Goal: Information Seeking & Learning: Check status

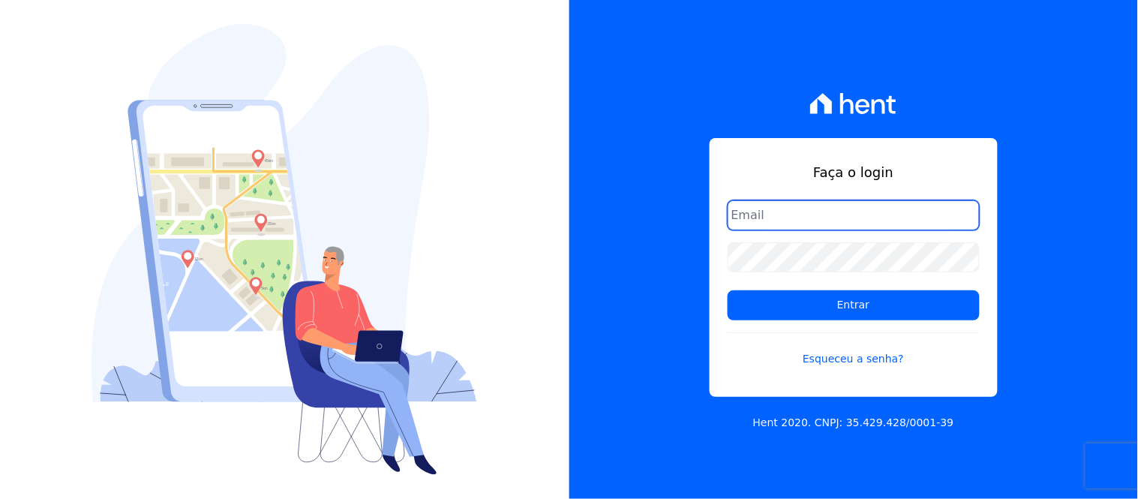
type input "administrativo@mondeoconstrutora.com.br"
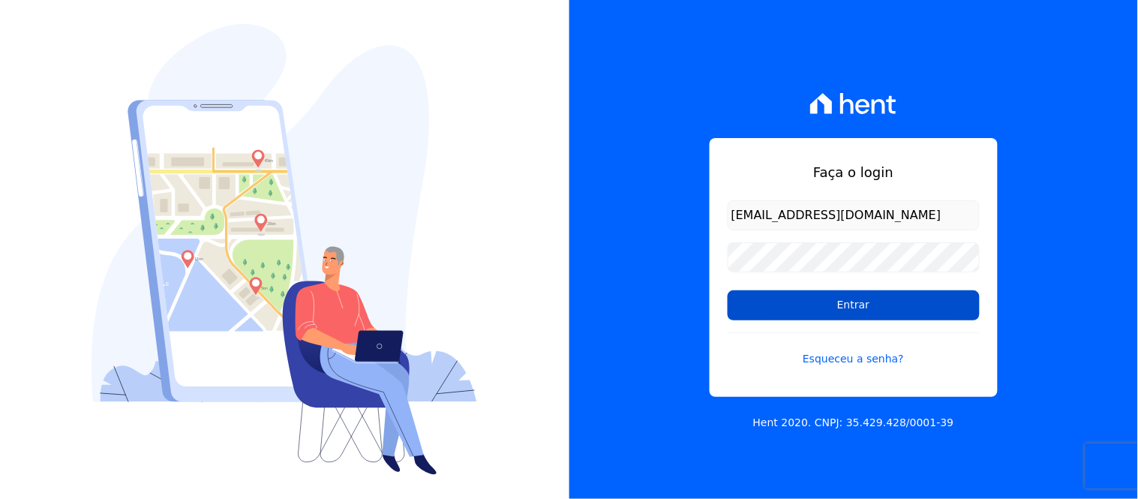
click at [870, 305] on input "Entrar" at bounding box center [854, 305] width 252 height 30
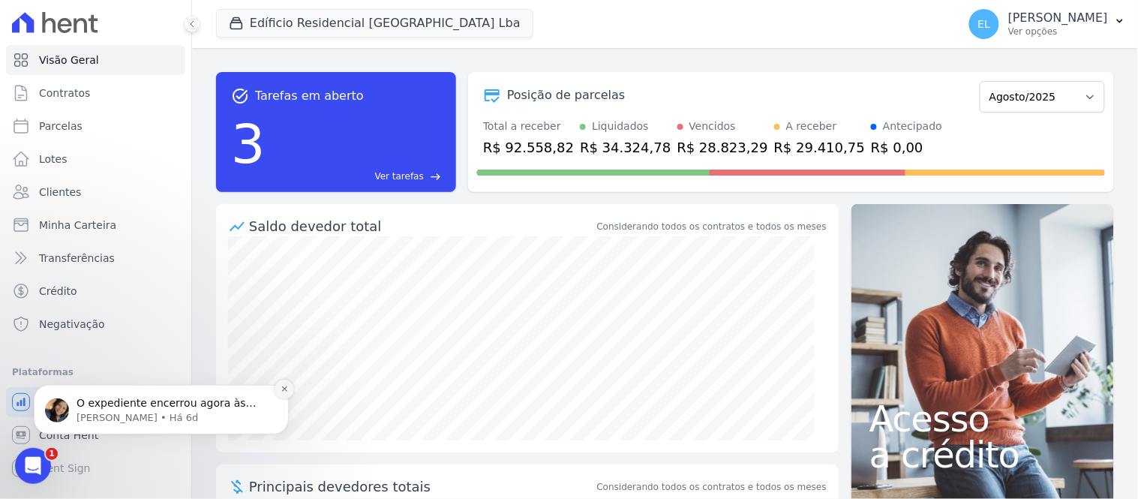
click at [282, 389] on icon "Dismiss notification" at bounding box center [285, 388] width 8 height 8
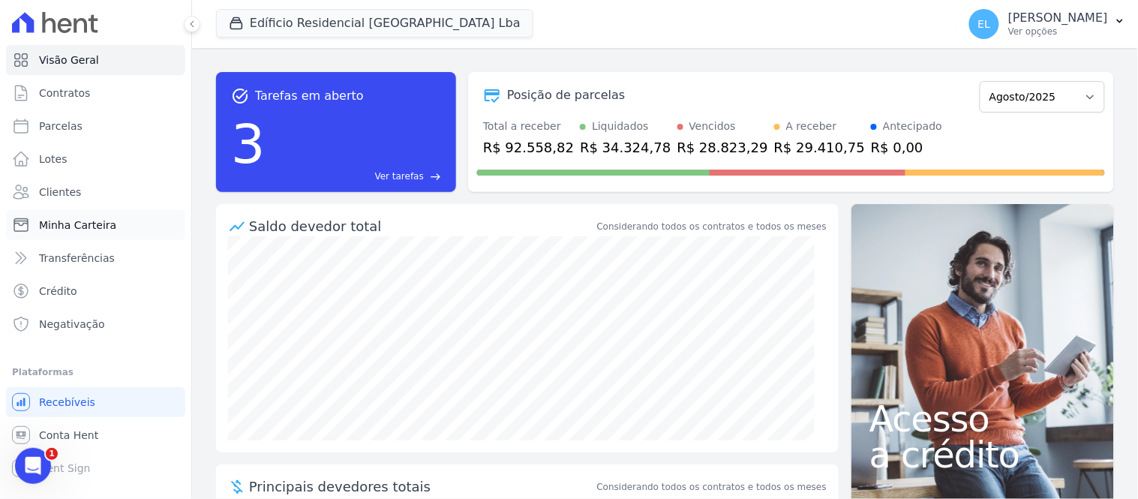
click at [95, 223] on span "Minha Carteira" at bounding box center [77, 225] width 77 height 15
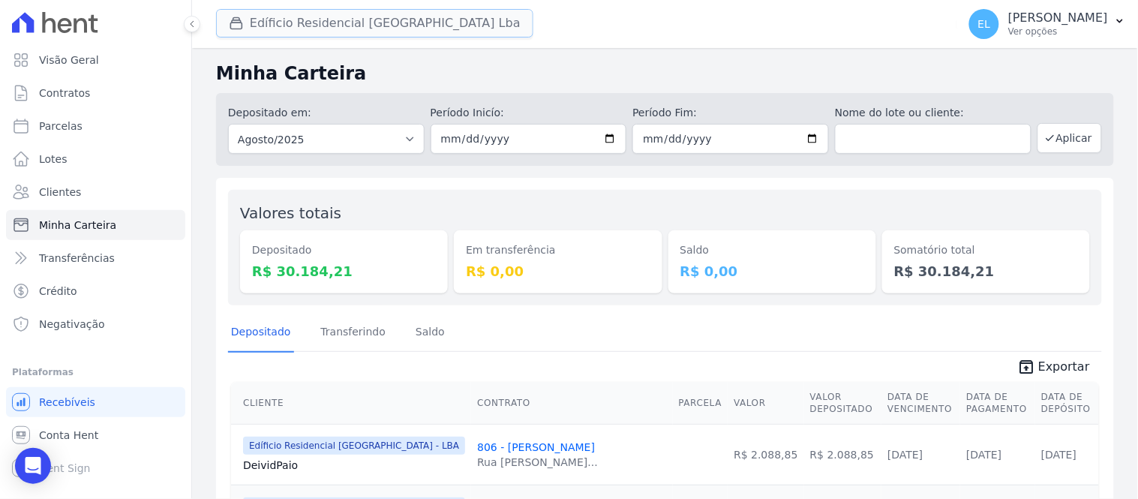
click at [221, 35] on button "Edíficio Residencial [GEOGRAPHIC_DATA] Lba" at bounding box center [374, 23] width 317 height 29
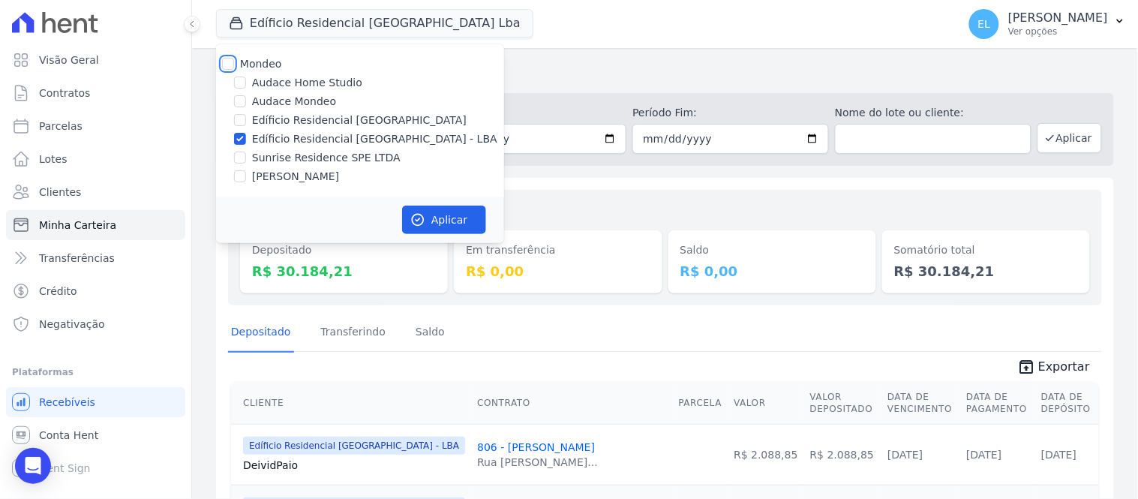
click at [230, 61] on input "Mondeo" at bounding box center [228, 64] width 12 height 12
checkbox input "true"
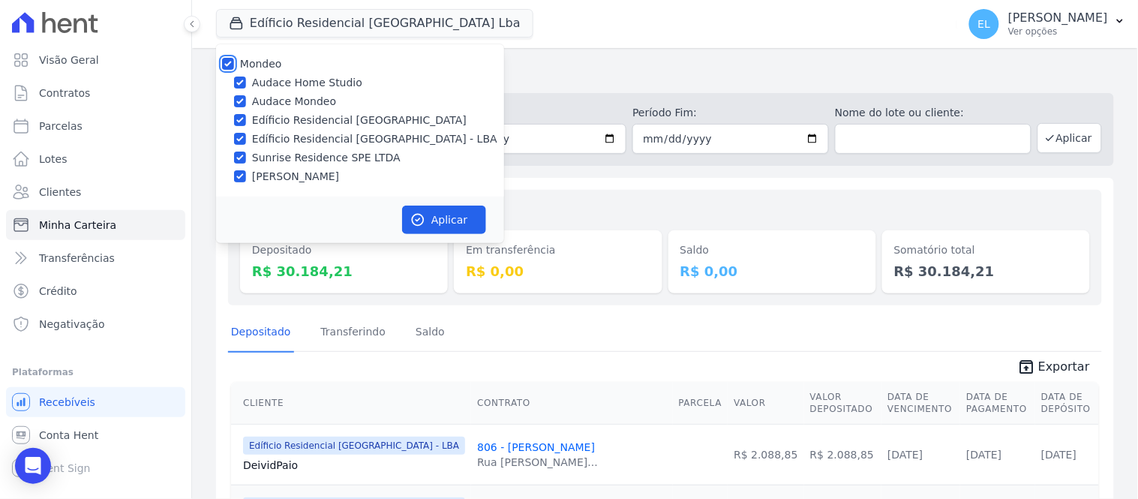
checkbox input "true"
click at [244, 84] on input "Audace Home Studio" at bounding box center [240, 83] width 12 height 12
checkbox input "false"
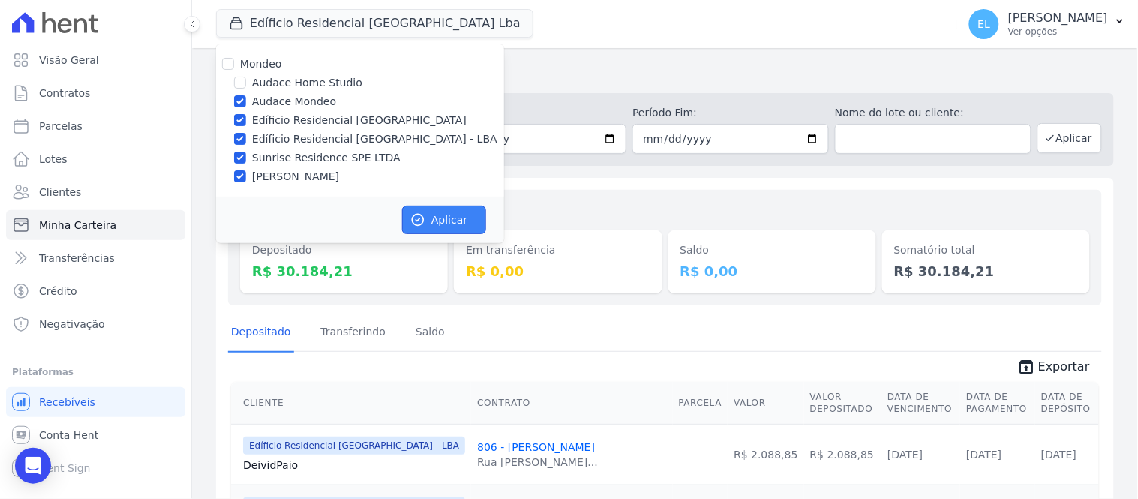
click at [449, 221] on button "Aplicar" at bounding box center [444, 220] width 84 height 29
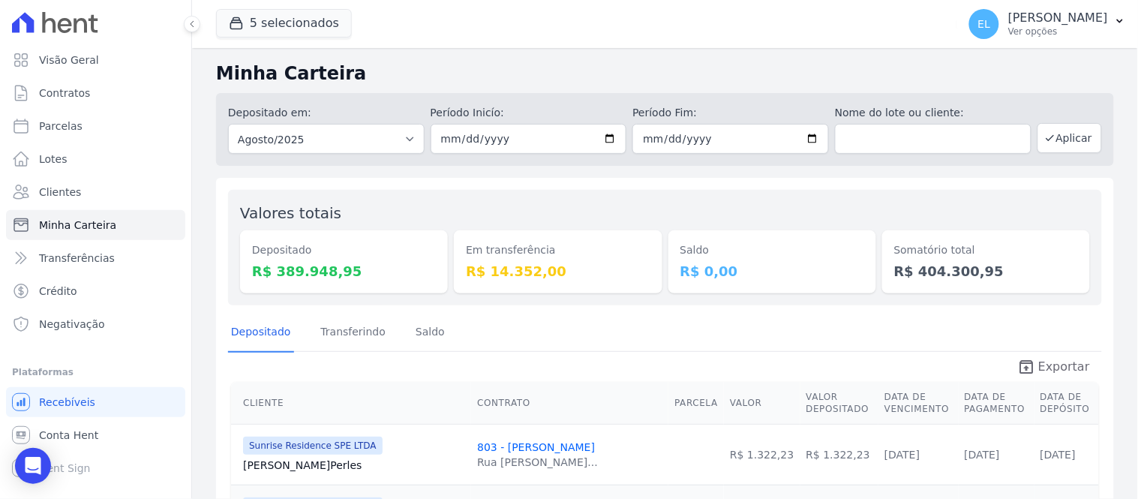
click at [1044, 368] on span "Exportar" at bounding box center [1064, 367] width 52 height 18
click at [73, 95] on span "Contratos" at bounding box center [64, 93] width 51 height 15
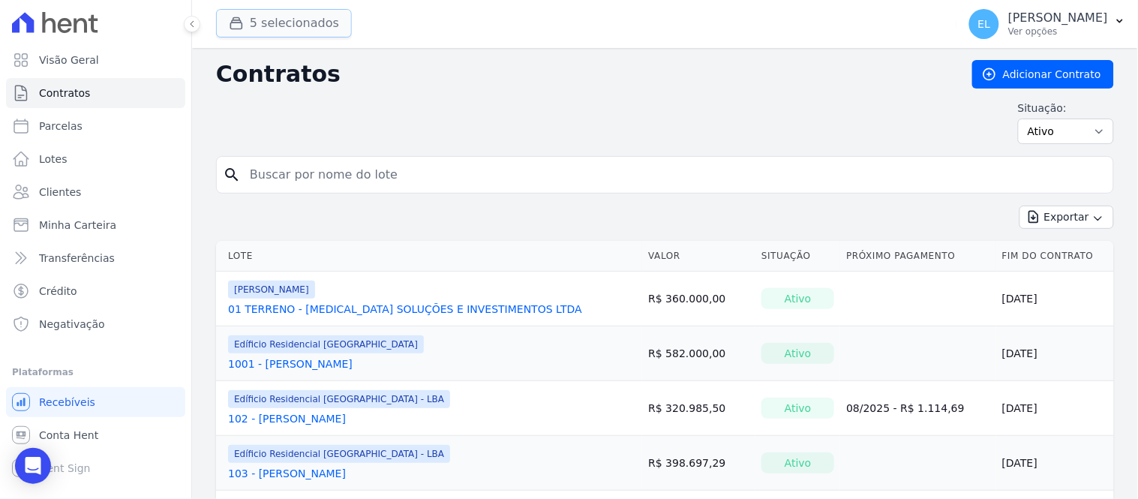
click at [249, 30] on button "5 selecionados" at bounding box center [284, 23] width 136 height 29
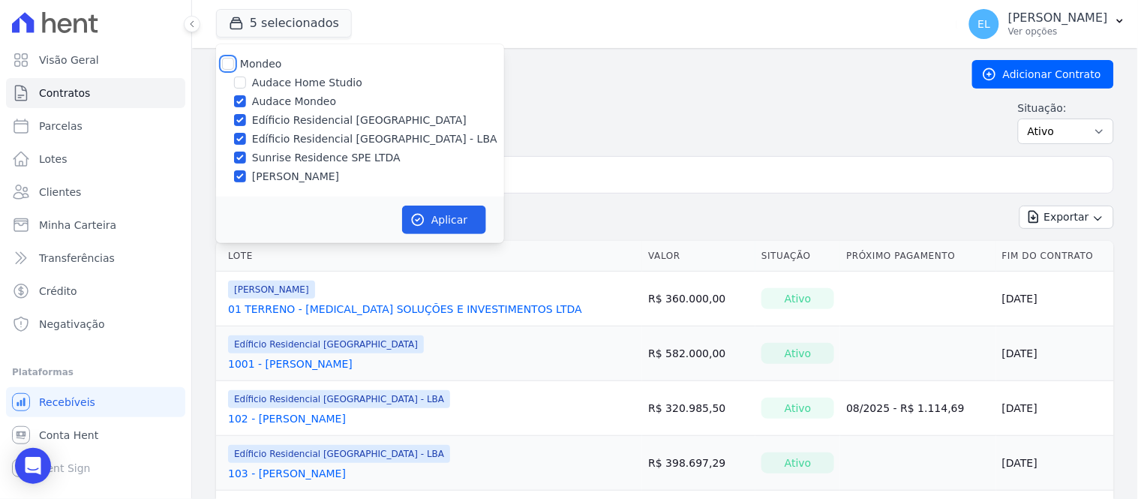
click at [230, 62] on input "Mondeo" at bounding box center [228, 64] width 12 height 12
checkbox input "true"
click at [230, 62] on input "Mondeo" at bounding box center [228, 64] width 12 height 12
checkbox input "false"
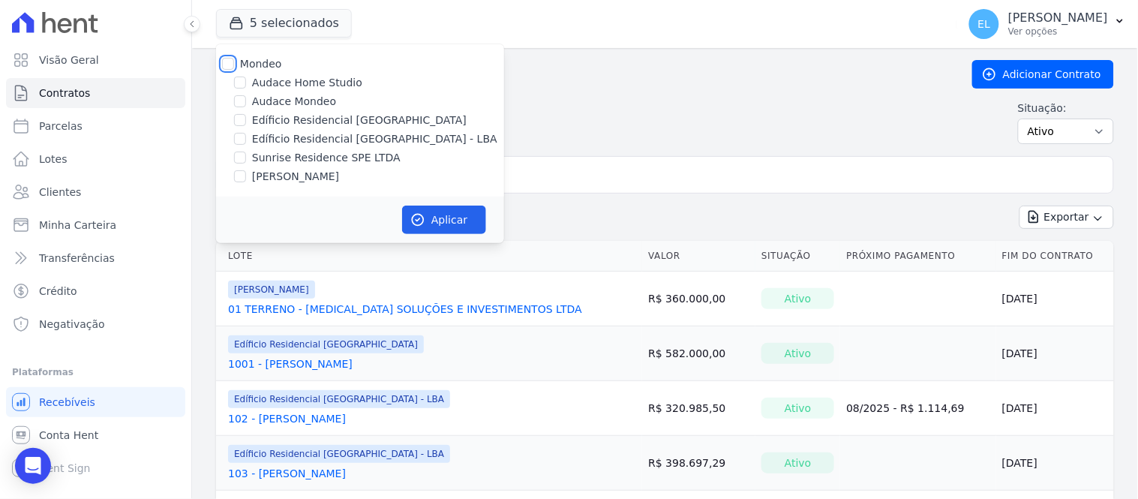
checkbox input "false"
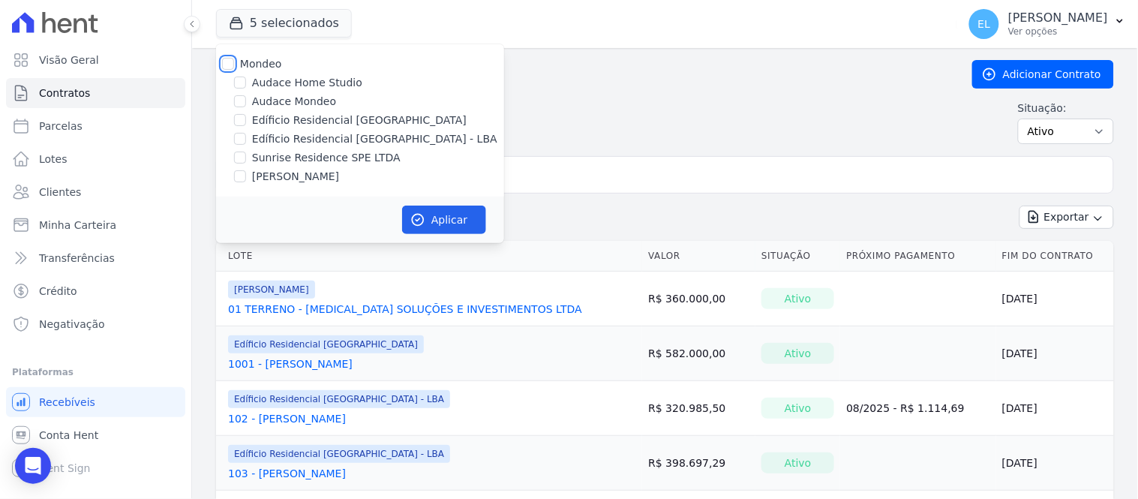
checkbox input "false"
click at [243, 160] on input "Sunrise Residence SPE LTDA" at bounding box center [240, 158] width 12 height 12
checkbox input "true"
click at [467, 226] on button "Aplicar" at bounding box center [444, 220] width 84 height 29
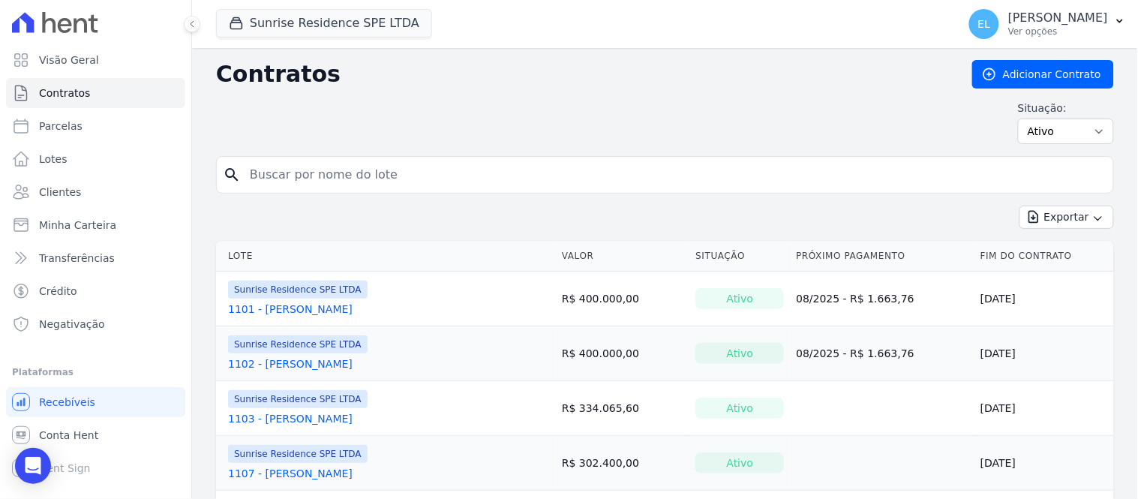
click at [305, 170] on input "search" at bounding box center [674, 175] width 866 height 30
type input "[PERSON_NAME]"
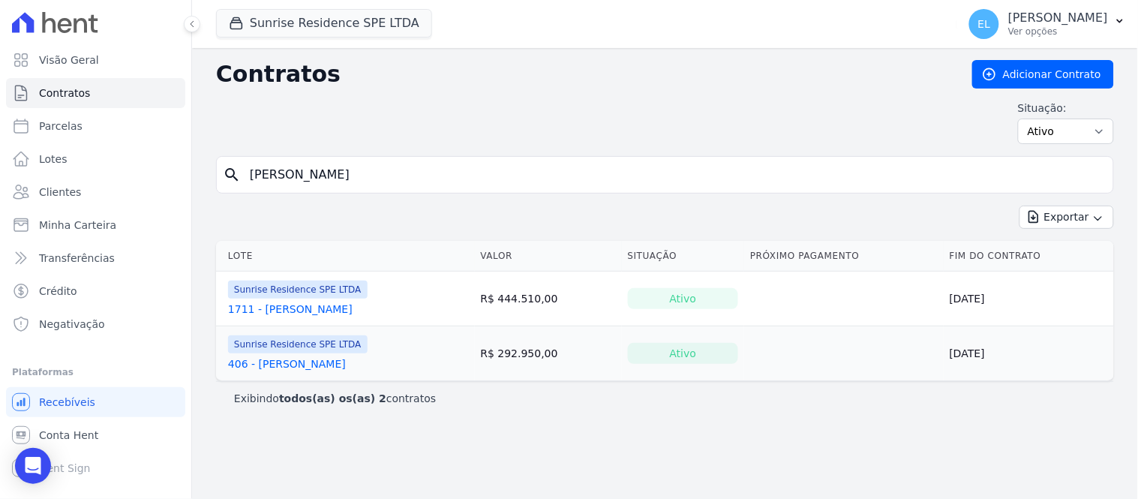
click at [320, 308] on link "1711 - [PERSON_NAME]" at bounding box center [290, 309] width 125 height 15
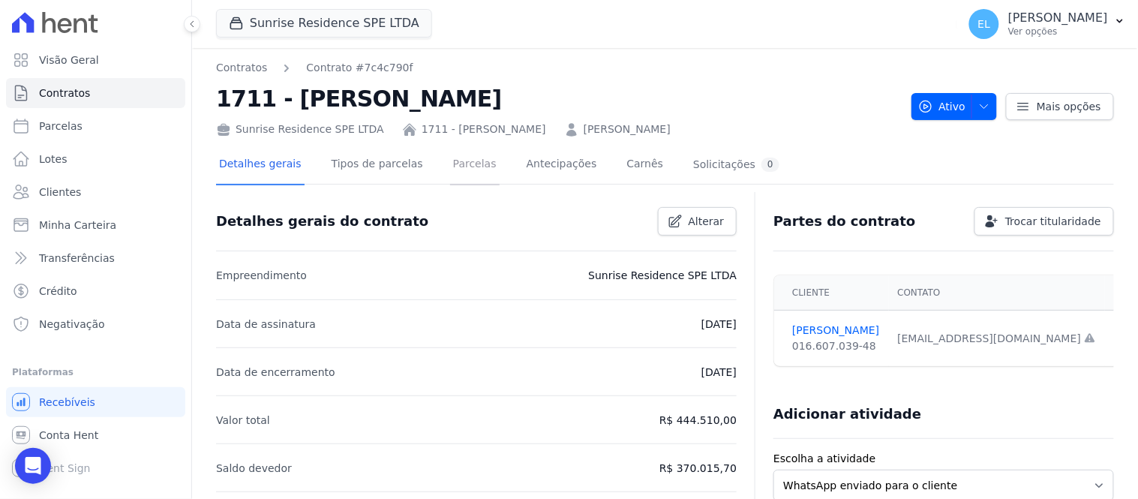
click at [456, 169] on link "Parcelas" at bounding box center [475, 166] width 50 height 40
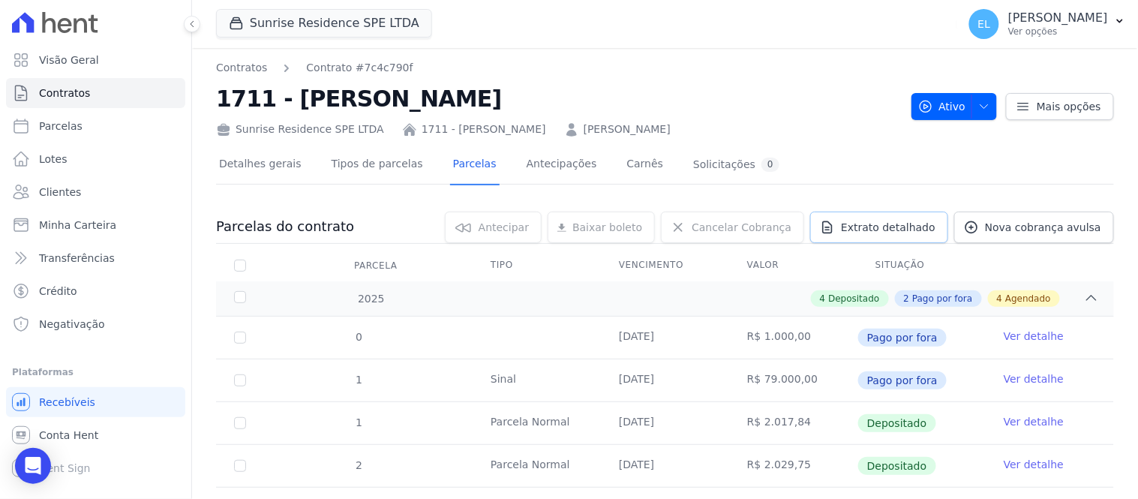
click at [896, 227] on span "Extrato detalhado" at bounding box center [888, 227] width 95 height 15
click at [1096, 257] on span "Exportar XLSX" at bounding box center [1086, 252] width 86 height 15
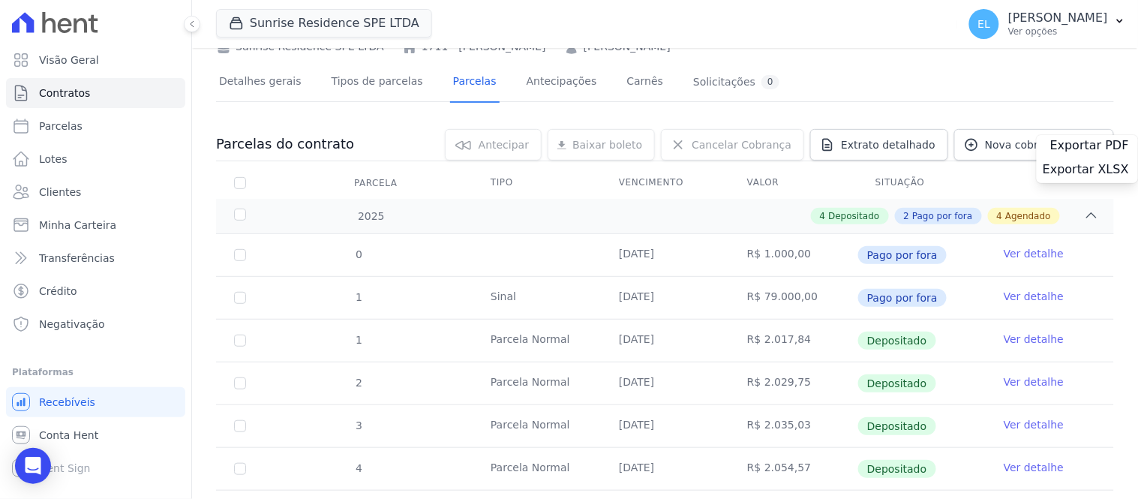
scroll to position [83, 0]
click at [1020, 332] on link "Ver detalhe" at bounding box center [1034, 338] width 60 height 15
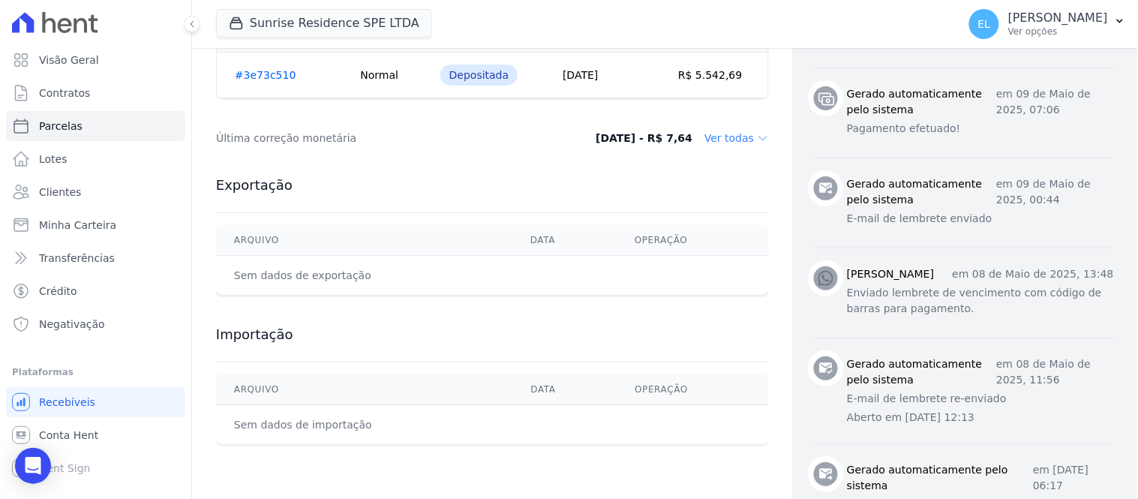
scroll to position [666, 0]
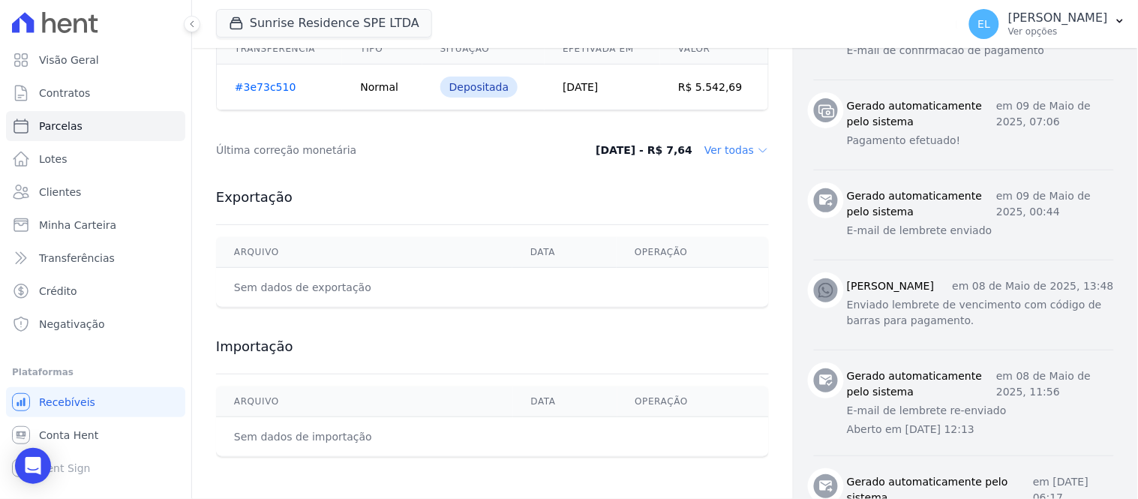
click at [733, 155] on dd "Ver todas" at bounding box center [736, 150] width 65 height 15
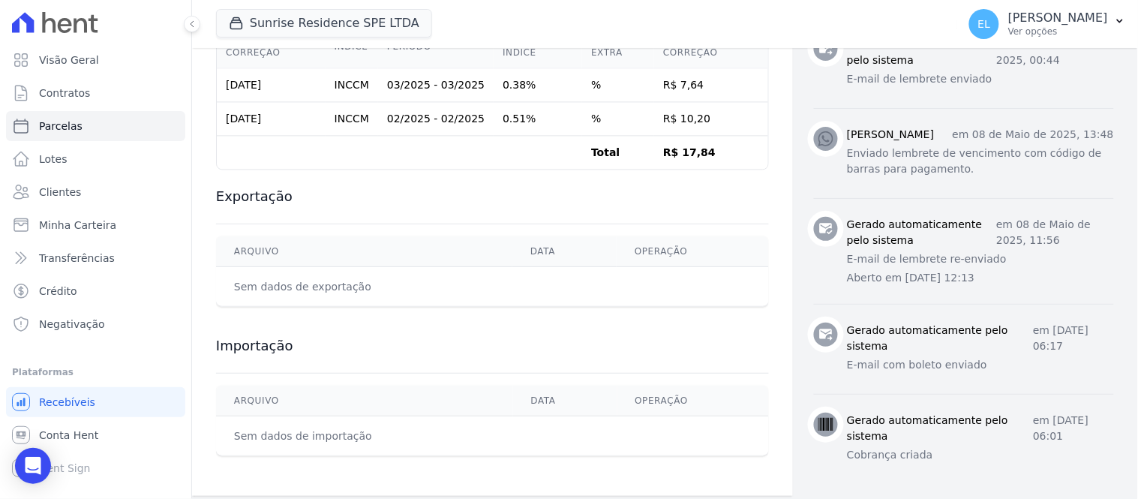
scroll to position [759, 0]
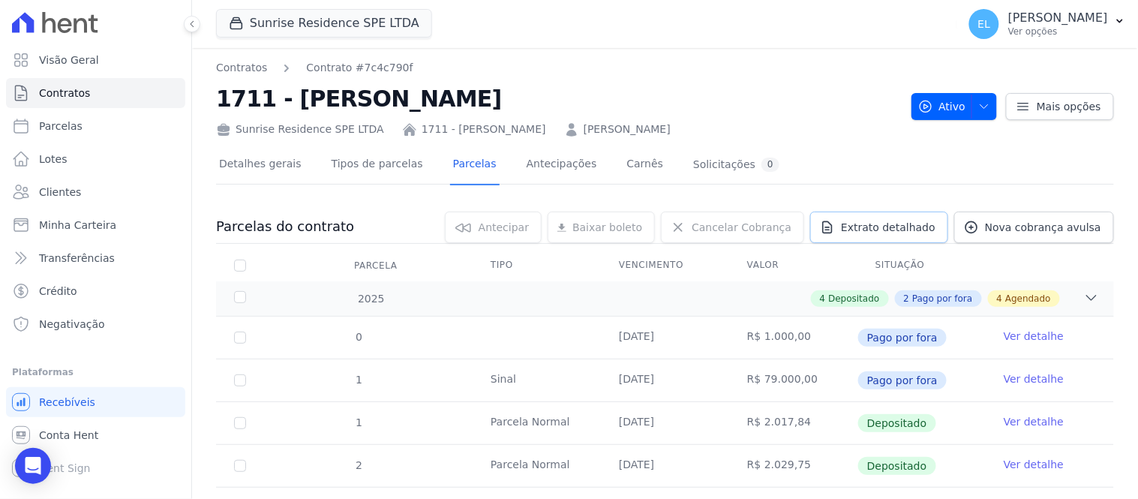
scroll to position [167, 0]
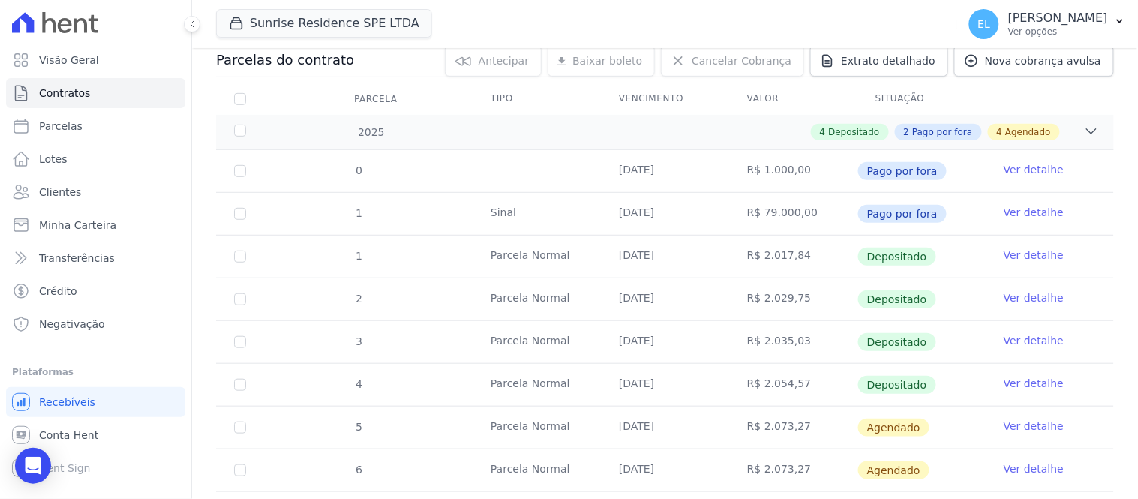
click at [1004, 297] on link "Ver detalhe" at bounding box center [1034, 297] width 60 height 15
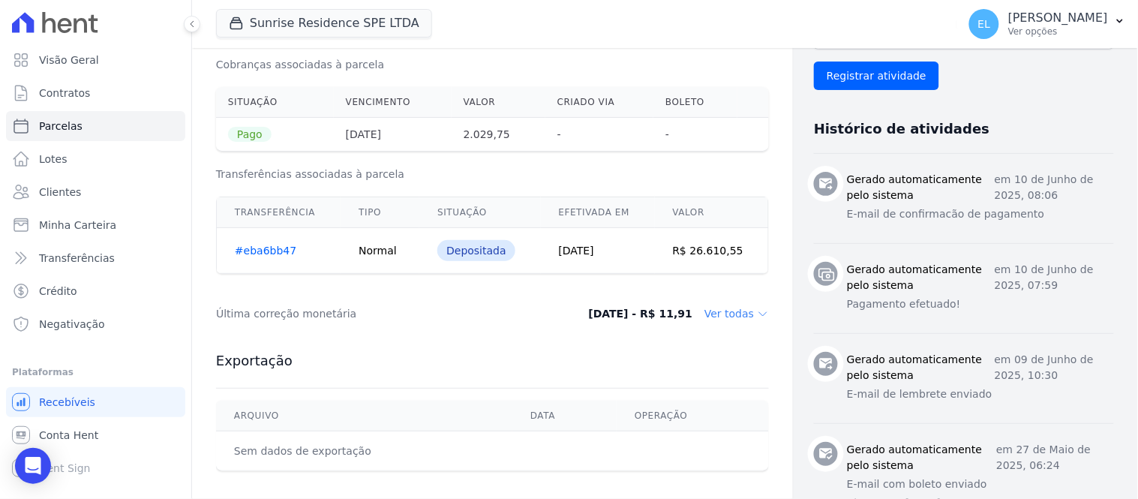
scroll to position [583, 0]
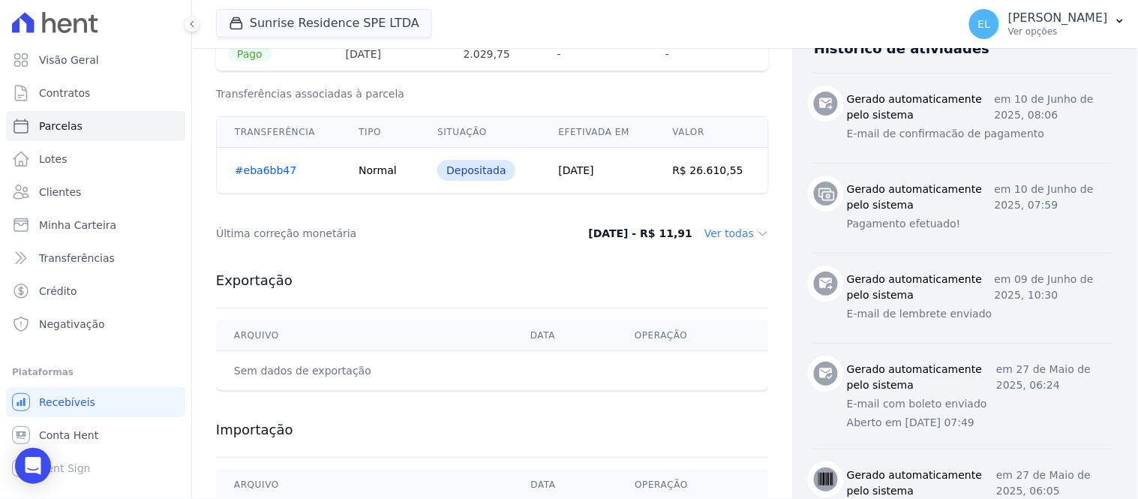
click at [728, 228] on dd "Ver todas" at bounding box center [736, 234] width 65 height 15
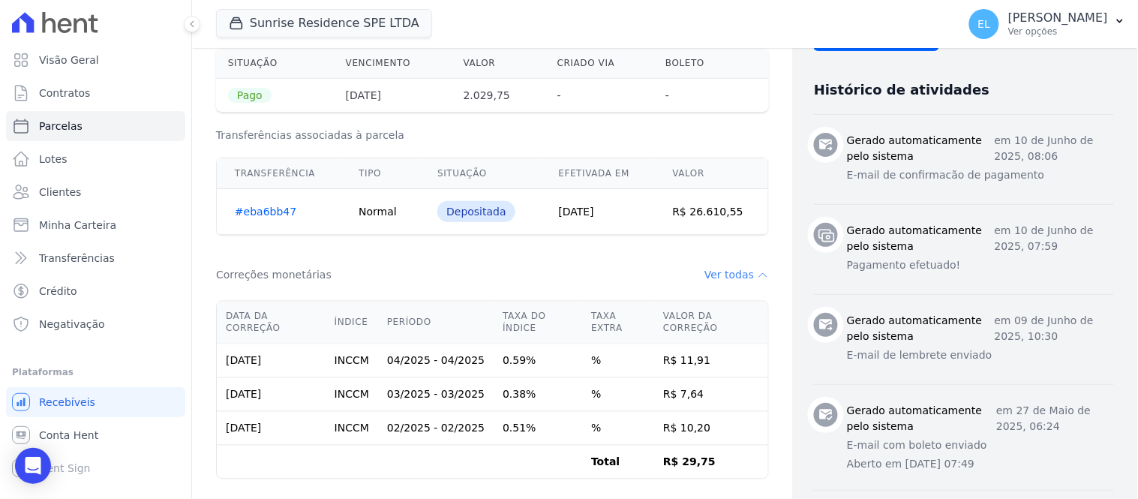
scroll to position [524, 0]
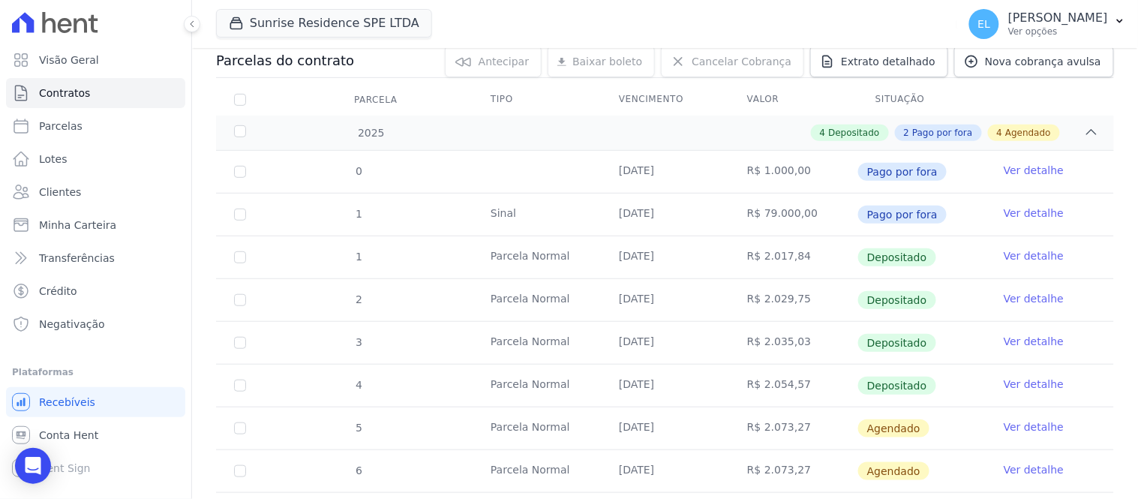
scroll to position [167, 0]
click at [1004, 341] on link "Ver detalhe" at bounding box center [1034, 340] width 60 height 15
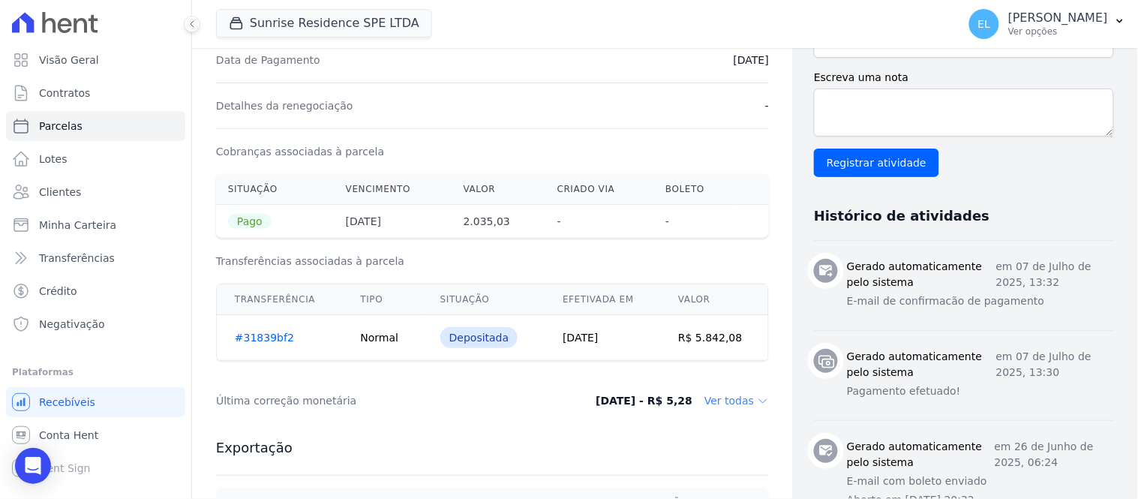
scroll to position [416, 0]
click at [718, 400] on dd "Ver todas" at bounding box center [736, 400] width 65 height 15
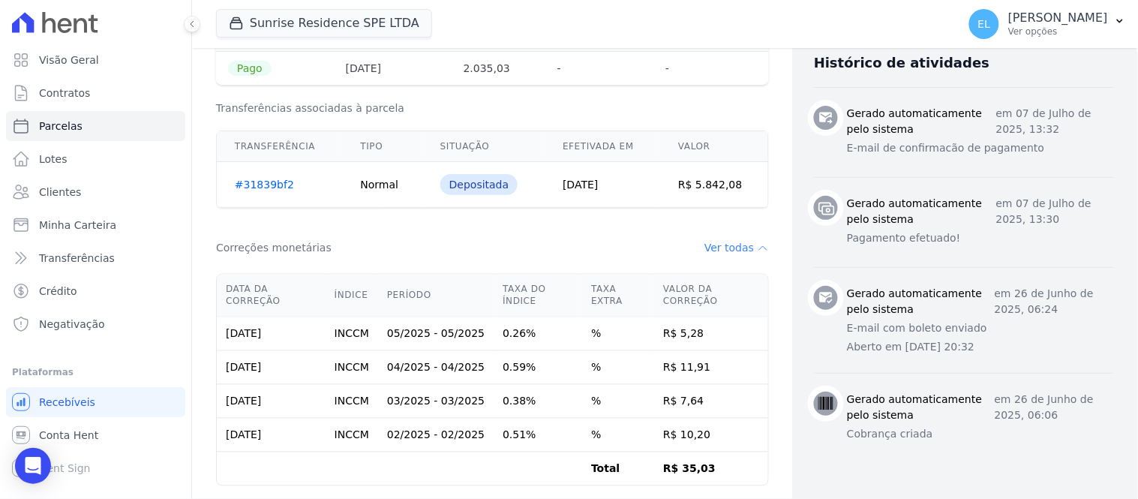
scroll to position [572, 0]
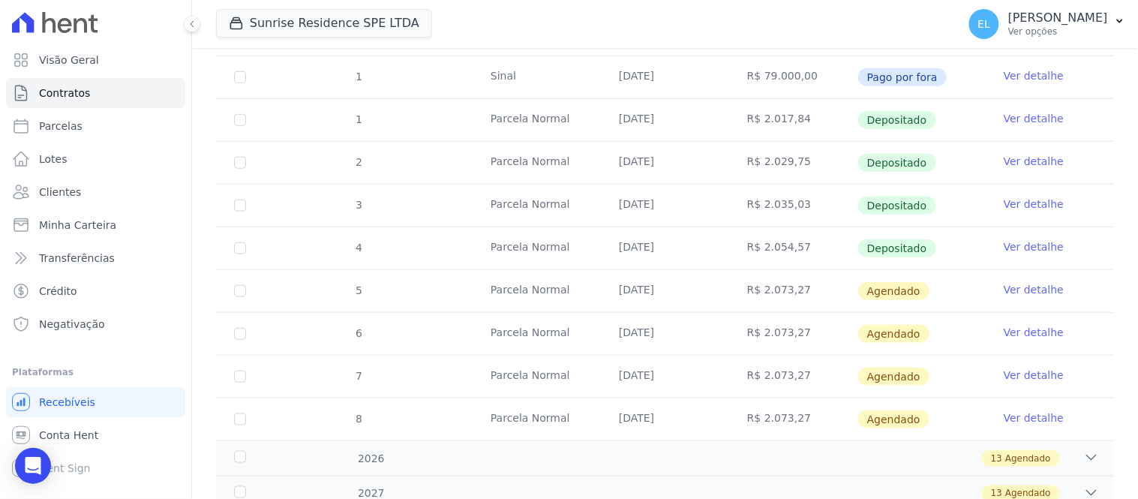
scroll to position [333, 0]
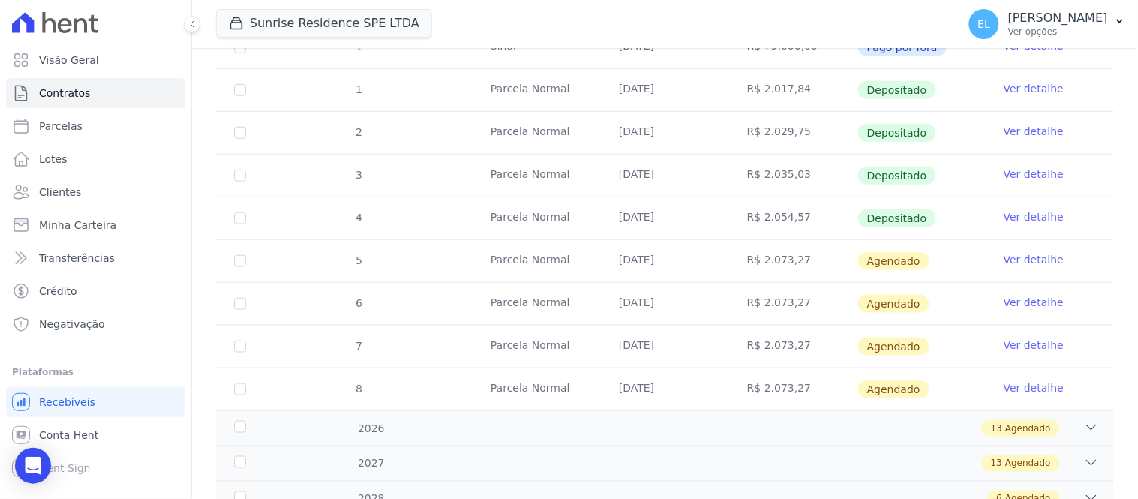
click at [1019, 215] on link "Ver detalhe" at bounding box center [1034, 216] width 60 height 15
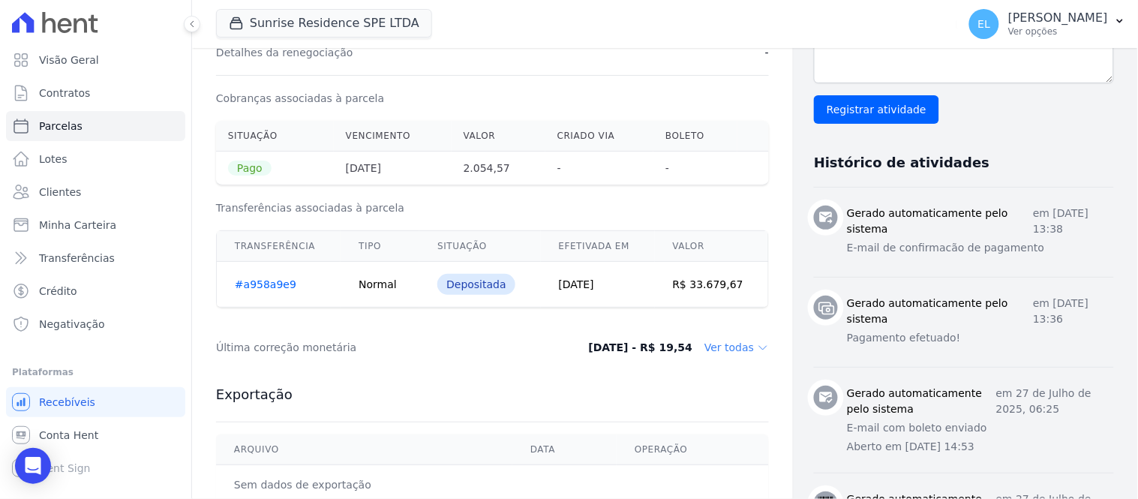
scroll to position [531, 0]
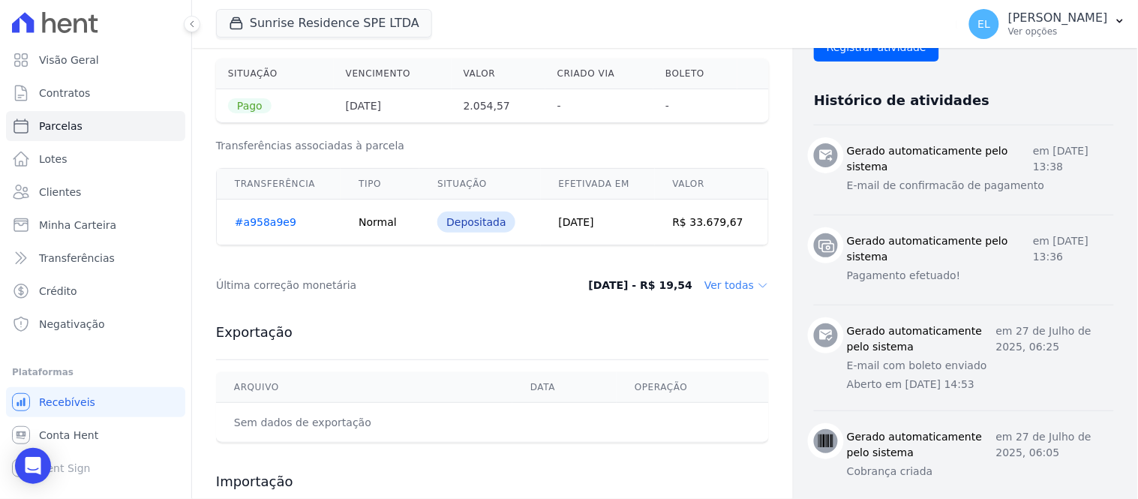
click at [737, 287] on dd "Ver todas" at bounding box center [736, 285] width 65 height 15
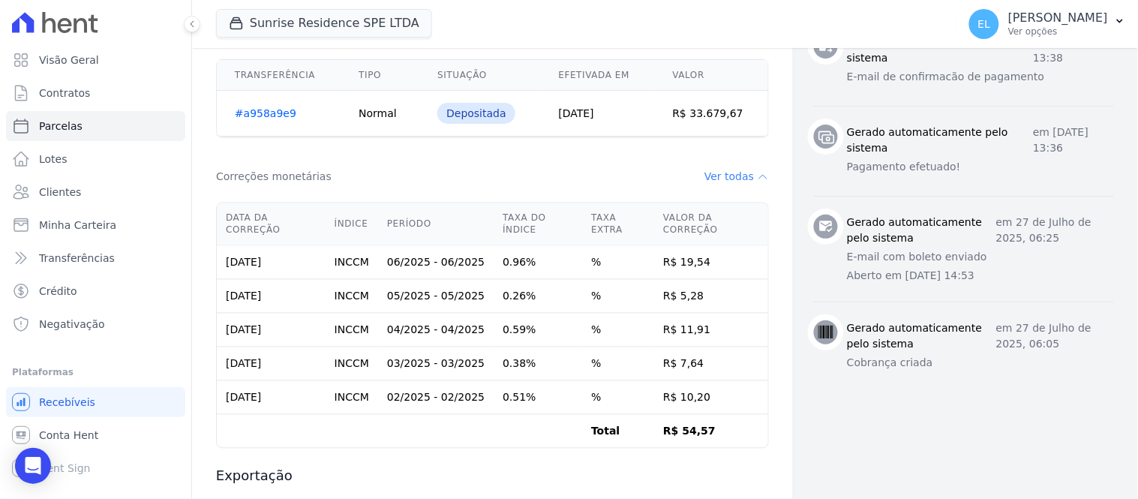
scroll to position [648, 0]
